Goal: Check status

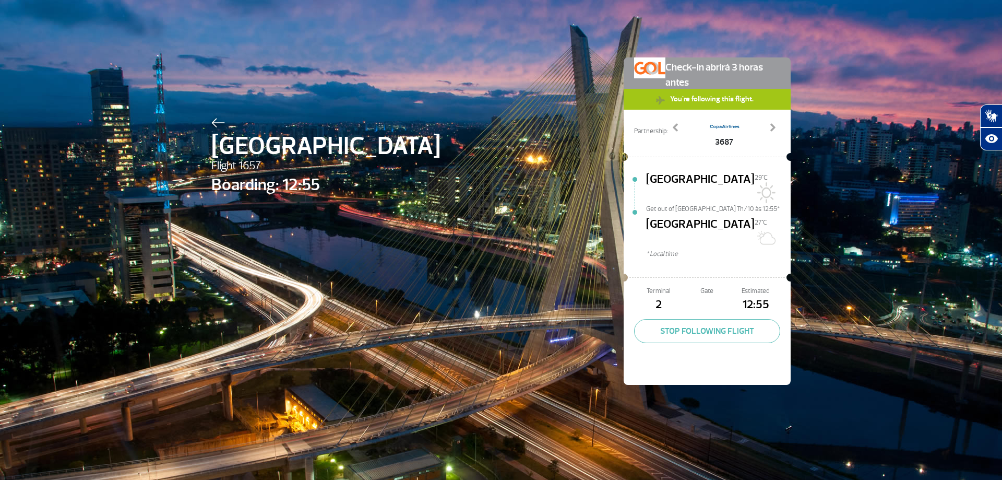
select select
click at [670, 123] on link "Previous" at bounding box center [676, 135] width 17 height 26
click at [669, 123] on link "Previous" at bounding box center [676, 135] width 17 height 26
click at [669, 124] on link "Previous" at bounding box center [676, 135] width 17 height 26
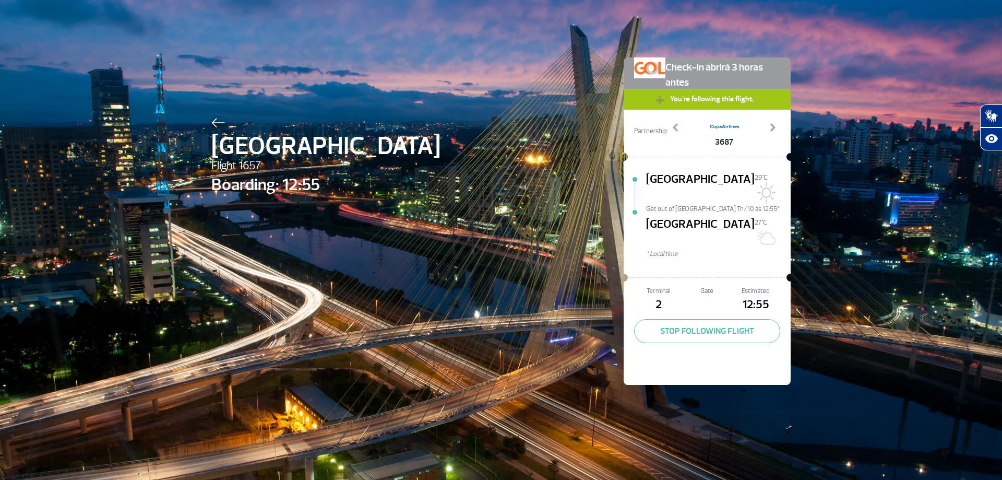
select select
click at [672, 128] on span at bounding box center [676, 127] width 10 height 10
click at [710, 319] on button "STOP FOLLOWING FLIGHT" at bounding box center [707, 331] width 146 height 24
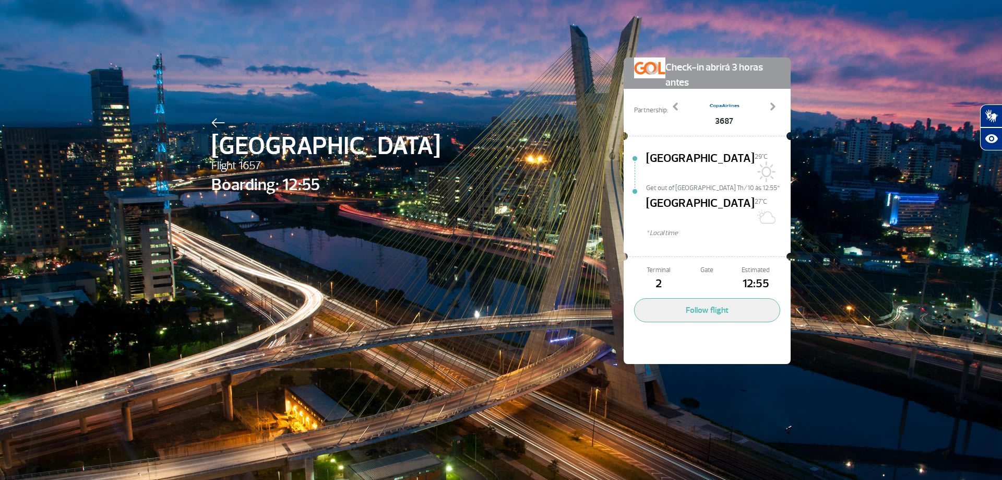
click at [221, 121] on img at bounding box center [218, 122] width 14 height 9
